Goal: Task Accomplishment & Management: Use online tool/utility

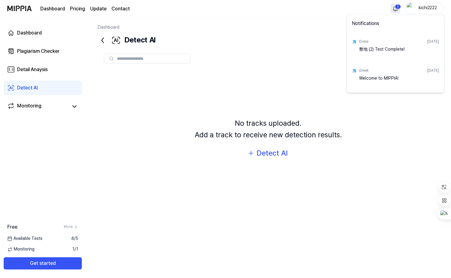
click at [398, 8] on html "Dashboard Pricing Update Contact 1 kichi2222 Dashboard Plagiarism Checker Detai…" at bounding box center [225, 139] width 451 height 278
drag, startPoint x: 379, startPoint y: 48, endPoint x: 363, endPoint y: 46, distance: 15.4
click at [378, 48] on div "整地 (2) Test Complete!" at bounding box center [399, 52] width 80 height 12
click at [401, 40] on div "Done [DATE]" at bounding box center [399, 41] width 80 height 9
click at [34, 105] on html "Dashboard Pricing Update Contact kichi2222 Dashboard Plagiarism Checker Detail …" at bounding box center [225, 139] width 451 height 278
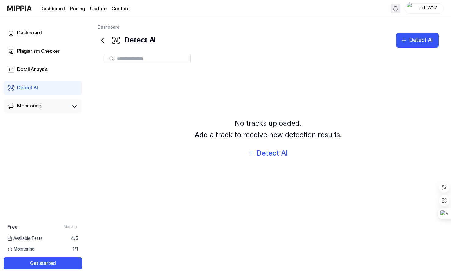
click at [33, 108] on div "Monitoring" at bounding box center [29, 106] width 24 height 9
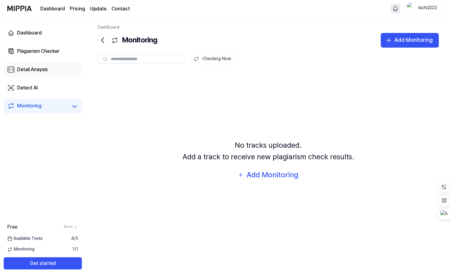
click at [35, 74] on link "Detail Anaysis" at bounding box center [43, 69] width 78 height 15
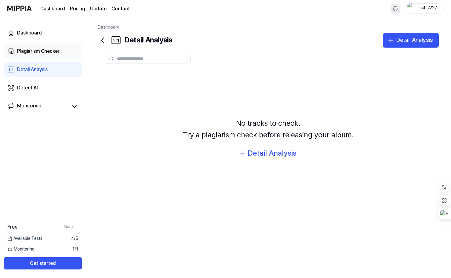
click at [37, 52] on div "Plagiarism Checker" at bounding box center [38, 51] width 42 height 7
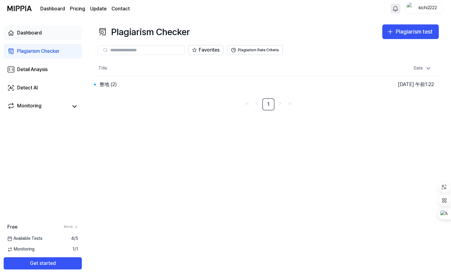
click at [35, 33] on div "Dashboard" at bounding box center [29, 32] width 25 height 7
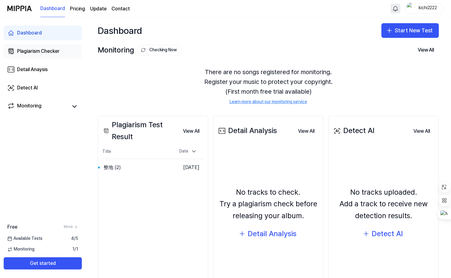
click at [38, 49] on div "Plagiarism Checker" at bounding box center [38, 51] width 42 height 7
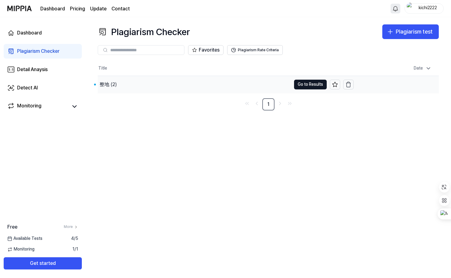
click at [112, 85] on div "整地 (2)" at bounding box center [107, 84] width 17 height 7
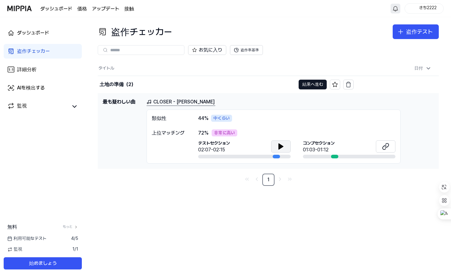
click at [283, 147] on icon at bounding box center [280, 146] width 7 height 7
drag, startPoint x: 334, startPoint y: 156, endPoint x: 345, endPoint y: 157, distance: 11.3
click at [345, 157] on div at bounding box center [349, 157] width 92 height 4
click at [285, 145] on button at bounding box center [281, 146] width 20 height 12
click at [379, 146] on button at bounding box center [386, 146] width 20 height 12
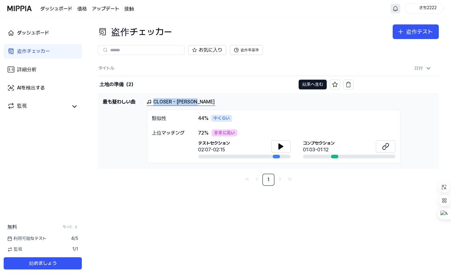
drag, startPoint x: 218, startPoint y: 102, endPoint x: 146, endPoint y: 102, distance: 72.3
click at [146, 102] on div "最も疑わしい曲 CLOSER - [PERSON_NAME] 類似性 44 % 中くらい 上位マッチング 72 % 非常に高い テストセクション 02:07-…" at bounding box center [268, 131] width 331 height 66
click at [236, 86] on div "土地の準備（2）" at bounding box center [197, 84] width 198 height 17
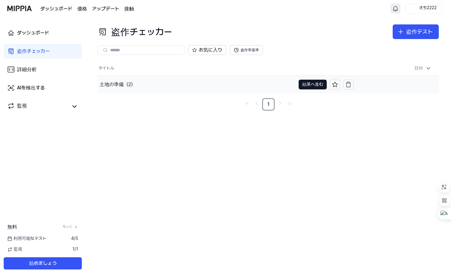
click at [148, 83] on div "土地の準備（2）" at bounding box center [197, 84] width 198 height 17
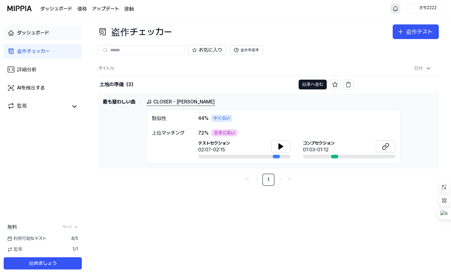
click at [31, 32] on font "ダッシュボード" at bounding box center [33, 33] width 32 height 6
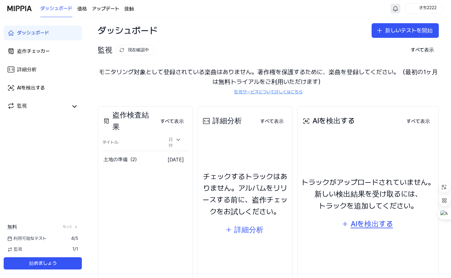
click at [349, 224] on button "AIを検出する" at bounding box center [368, 224] width 62 height 15
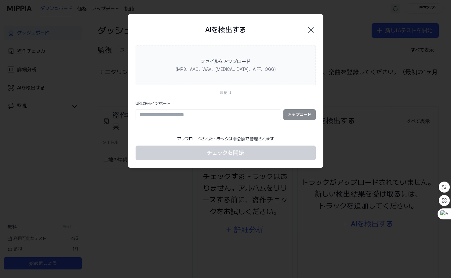
click at [312, 31] on icon "button" at bounding box center [311, 30] width 10 height 10
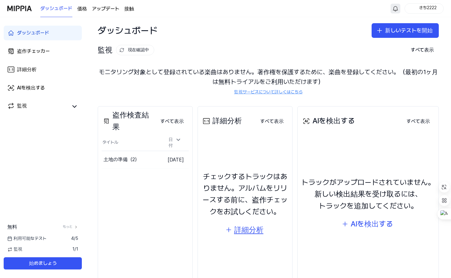
click at [250, 225] on font "詳細分析" at bounding box center [248, 229] width 29 height 9
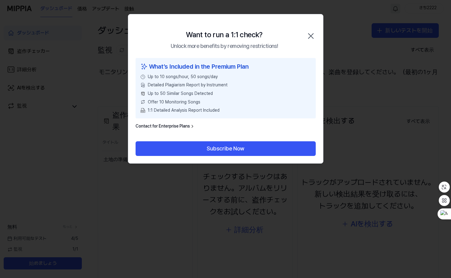
click at [306, 38] on icon "button" at bounding box center [311, 36] width 10 height 10
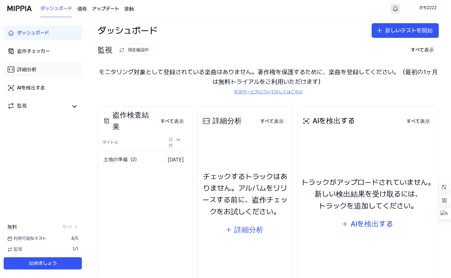
click at [43, 65] on link "詳細分析" at bounding box center [43, 69] width 78 height 15
